Goal: Information Seeking & Learning: Find contact information

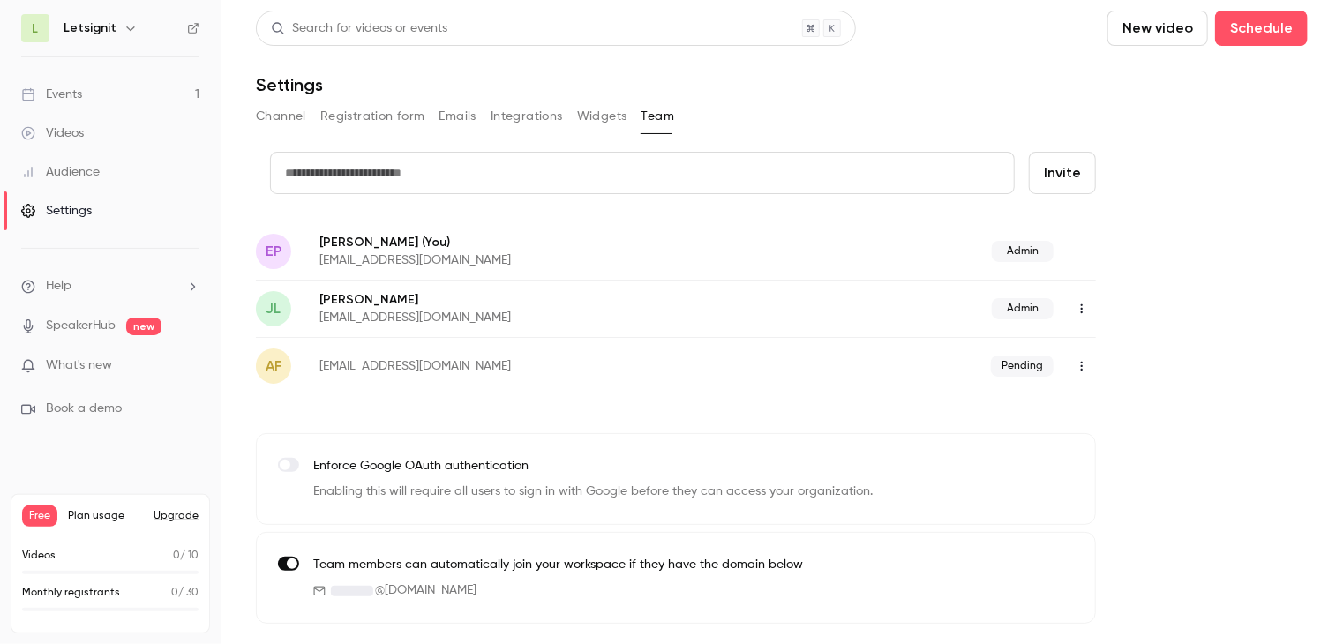
click at [77, 129] on div "Videos" at bounding box center [52, 133] width 63 height 18
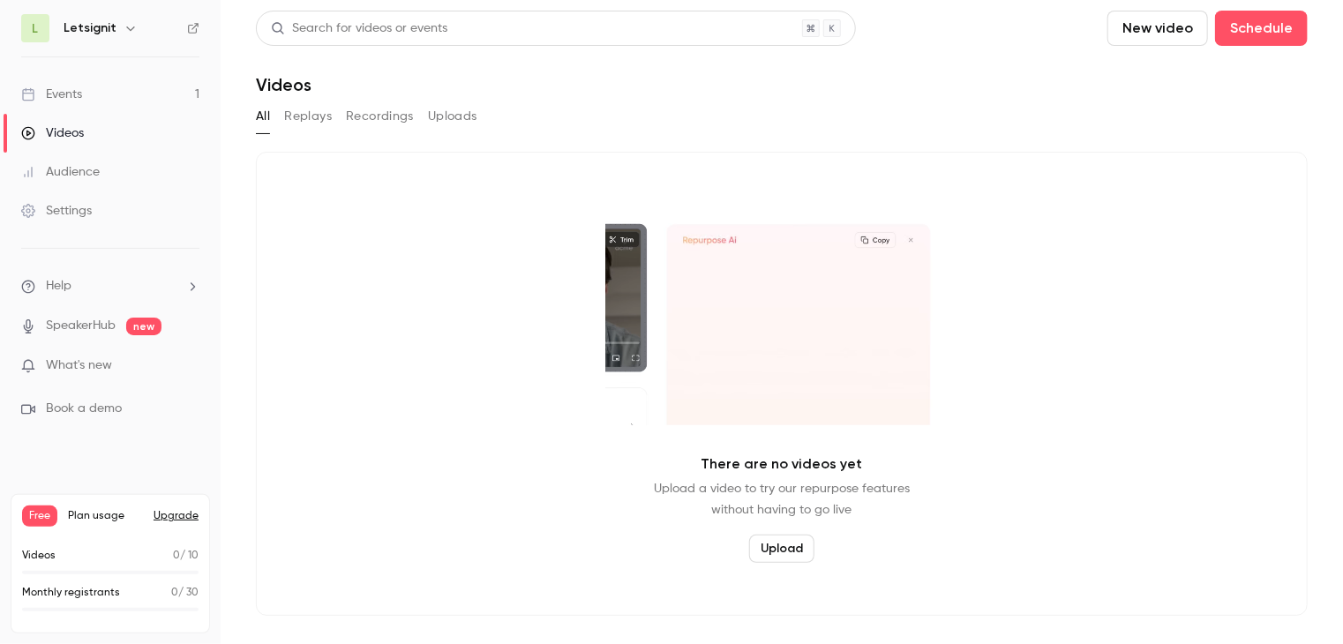
click at [461, 124] on button "Uploads" at bounding box center [452, 116] width 49 height 28
click at [385, 124] on button "Recordings" at bounding box center [380, 116] width 68 height 28
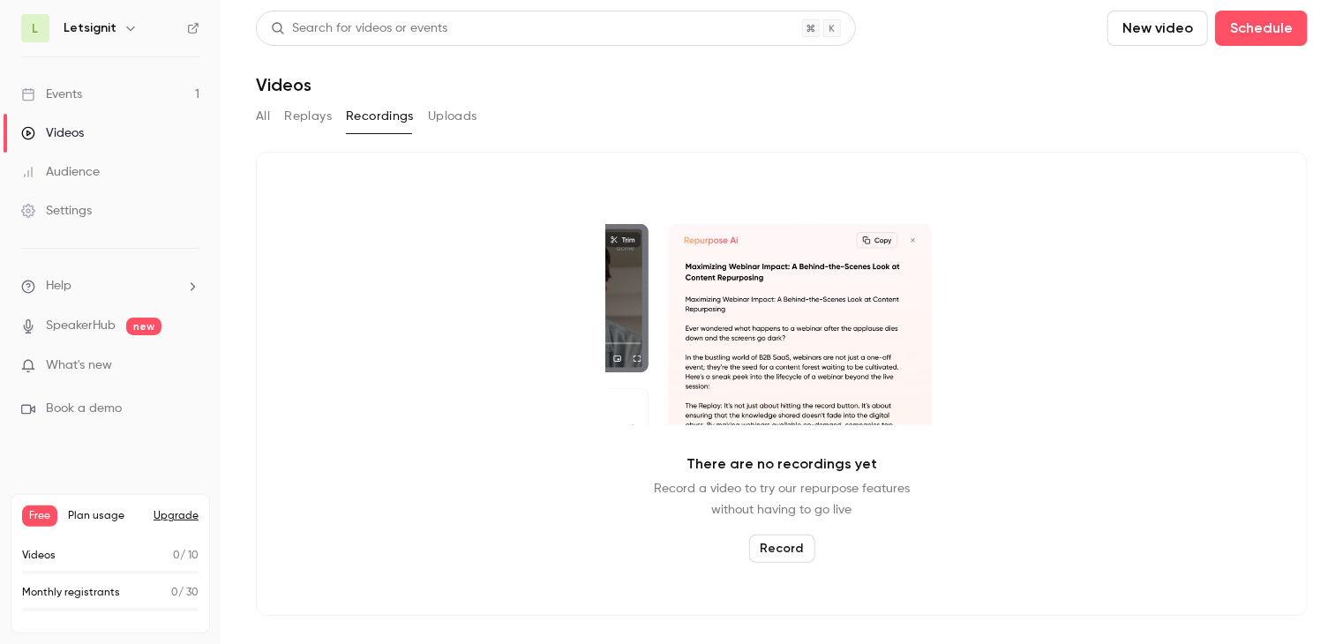
click at [107, 174] on link "Audience" at bounding box center [110, 172] width 221 height 39
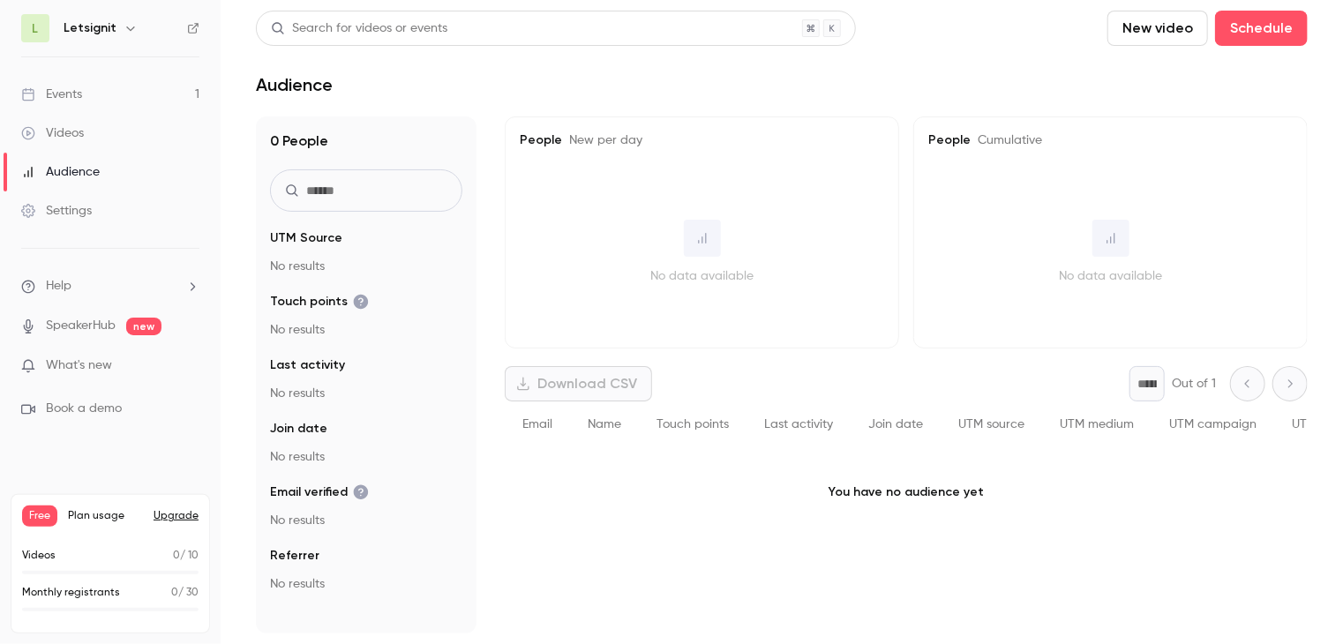
click at [83, 289] on li "Help" at bounding box center [110, 286] width 178 height 19
click at [268, 315] on span "Help center" at bounding box center [276, 321] width 67 height 19
click at [118, 285] on li "Help" at bounding box center [110, 286] width 178 height 19
click at [259, 278] on link "Talk to [GEOGRAPHIC_DATA]" at bounding box center [325, 267] width 193 height 47
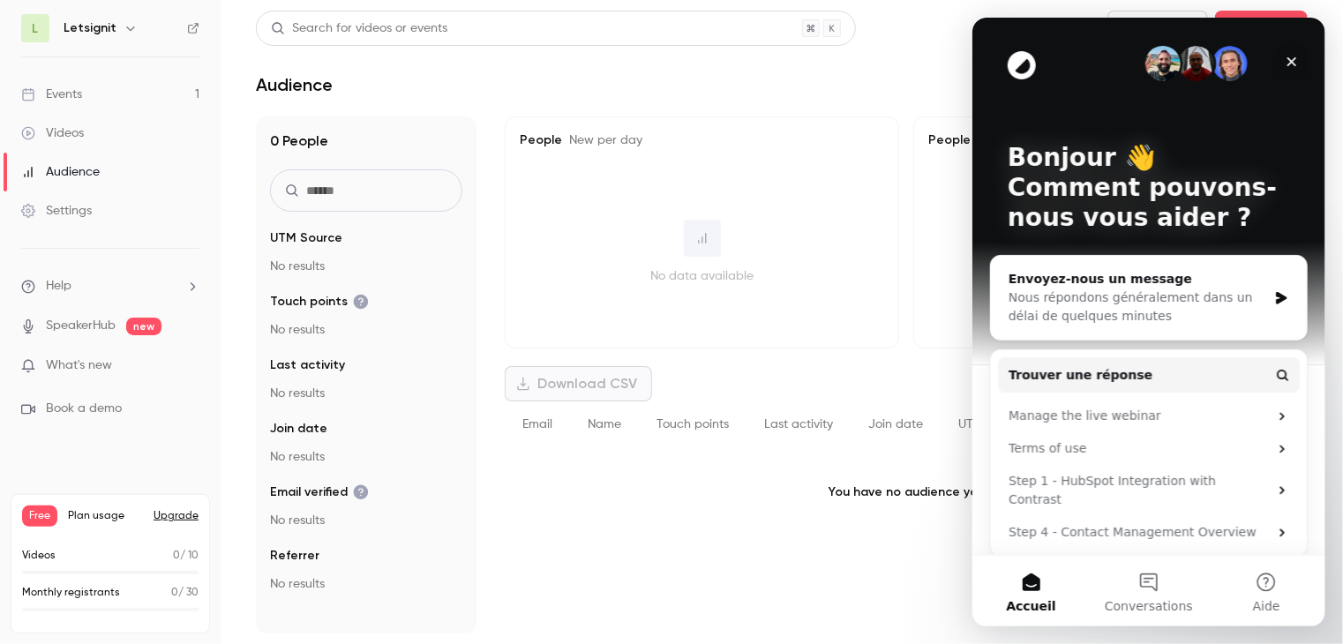
click at [1281, 64] on div "Fermer" at bounding box center [1291, 62] width 32 height 32
